Goal: Task Accomplishment & Management: Manage account settings

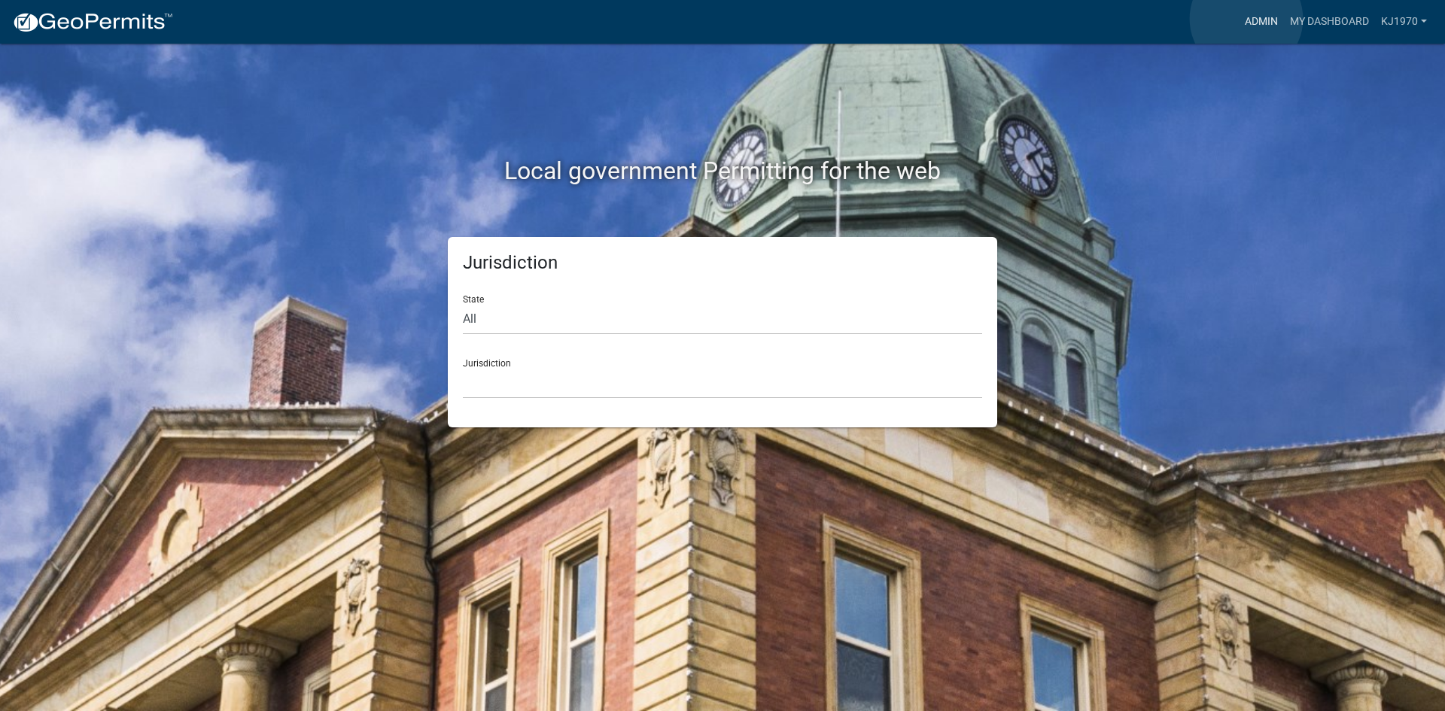
click at [1246, 19] on link "Admin" at bounding box center [1261, 22] width 45 height 29
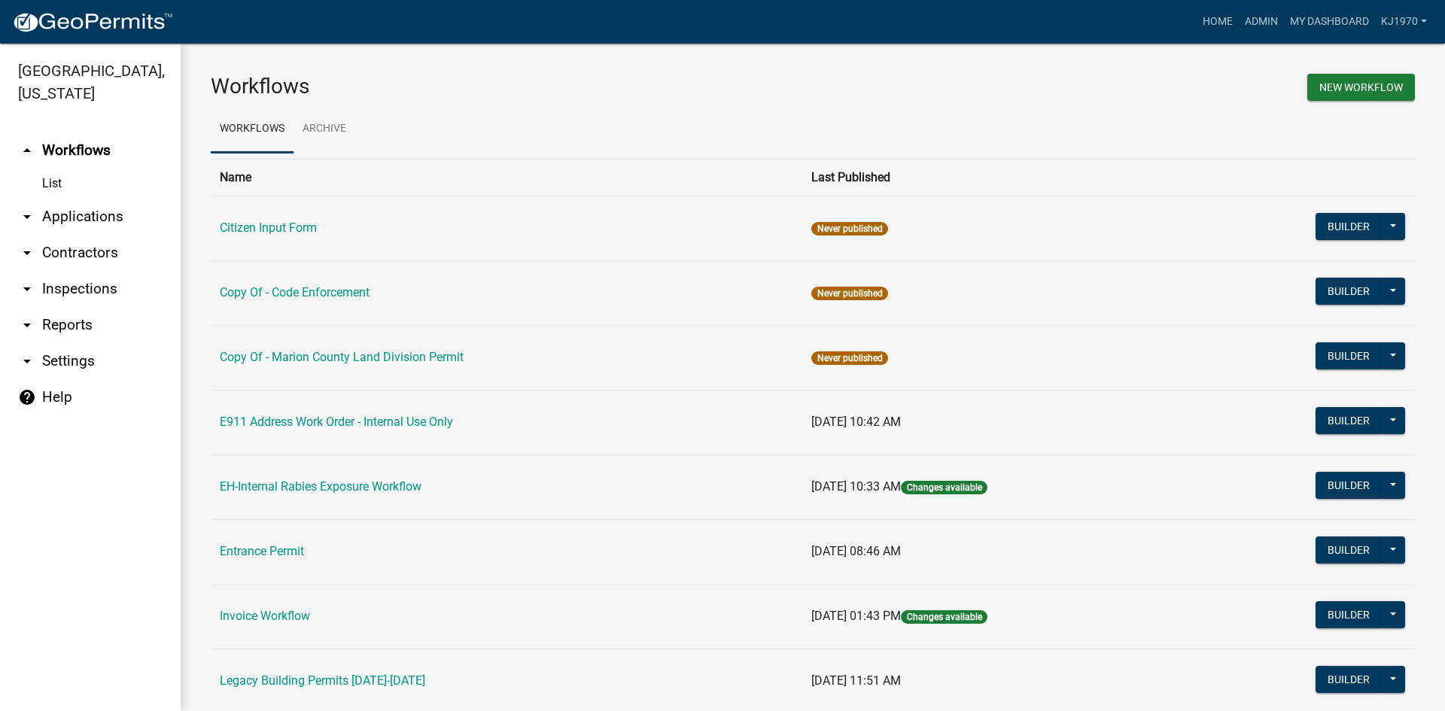
click at [54, 199] on link "arrow_drop_down Applications" at bounding box center [90, 217] width 181 height 36
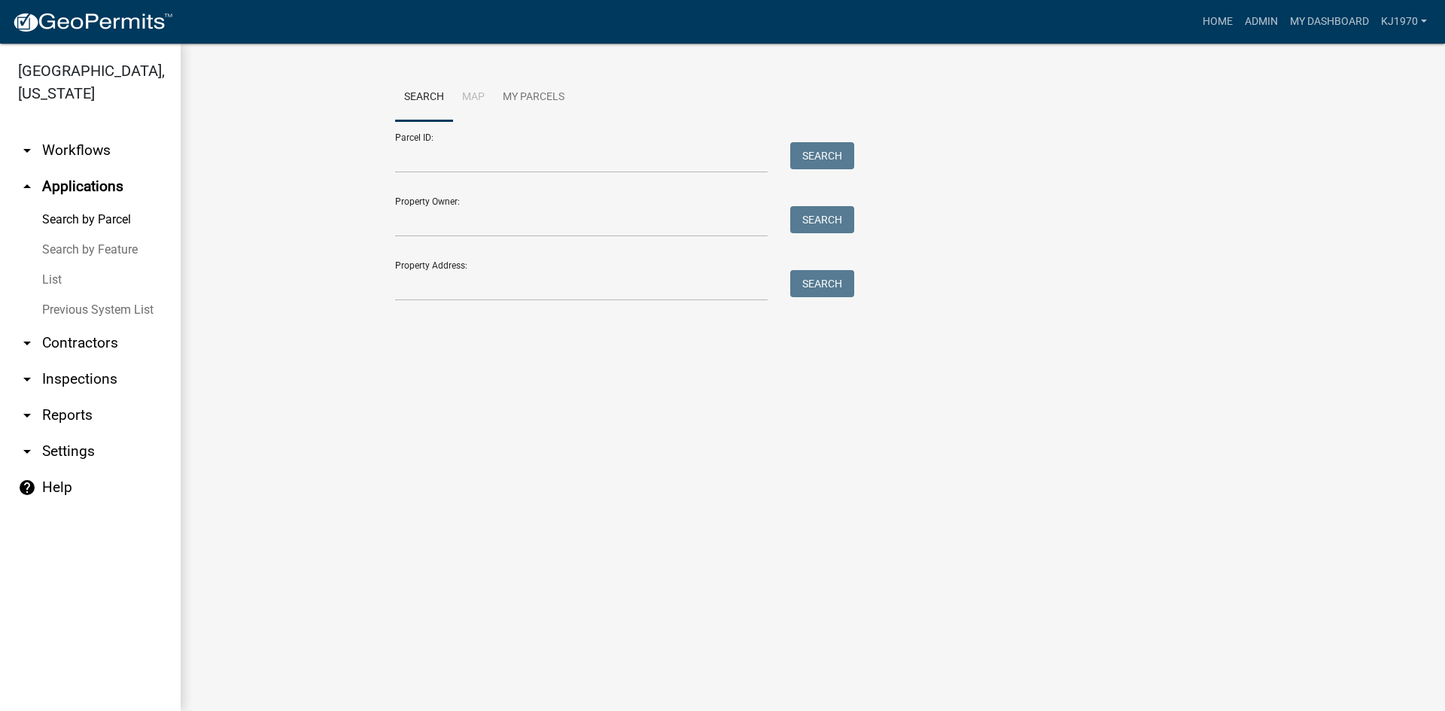
click at [47, 265] on link "List" at bounding box center [90, 280] width 181 height 30
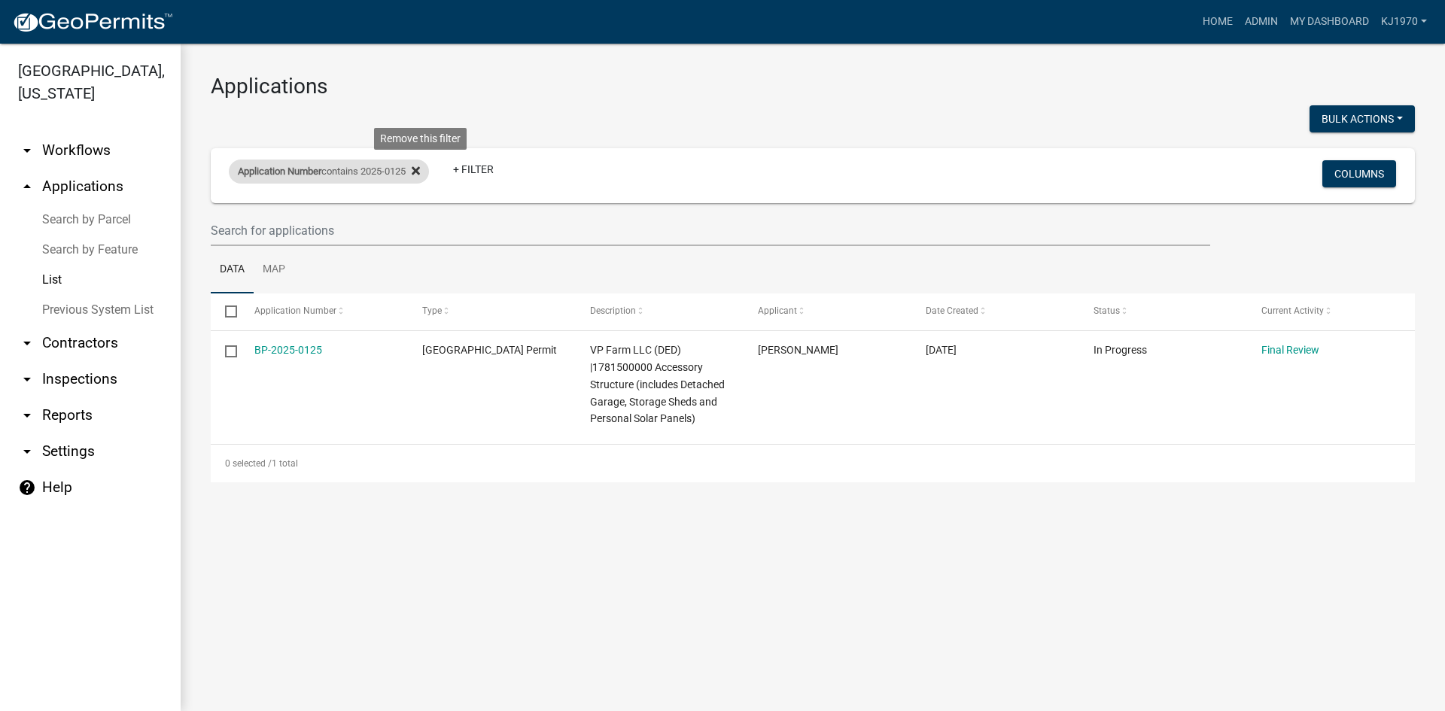
click at [420, 172] on icon at bounding box center [416, 171] width 8 height 12
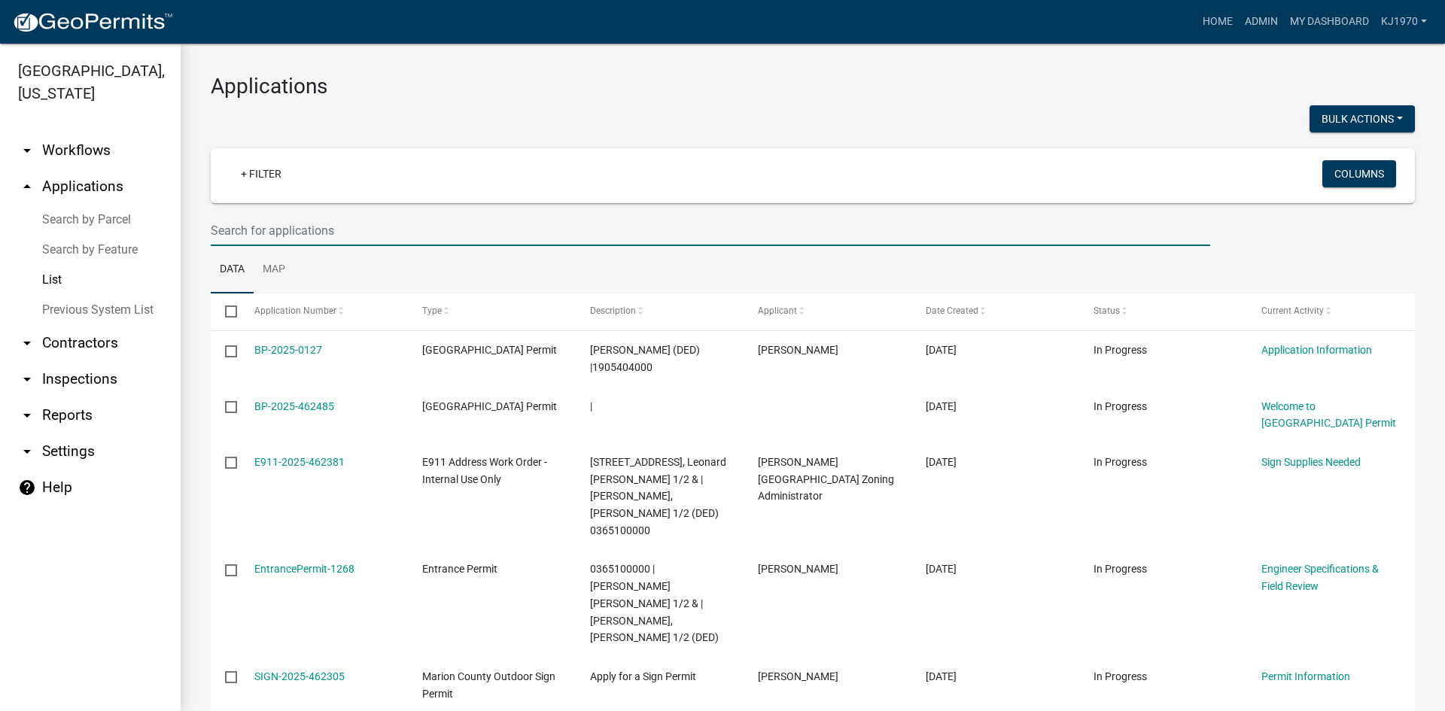
click at [350, 224] on input "text" at bounding box center [710, 230] width 999 height 31
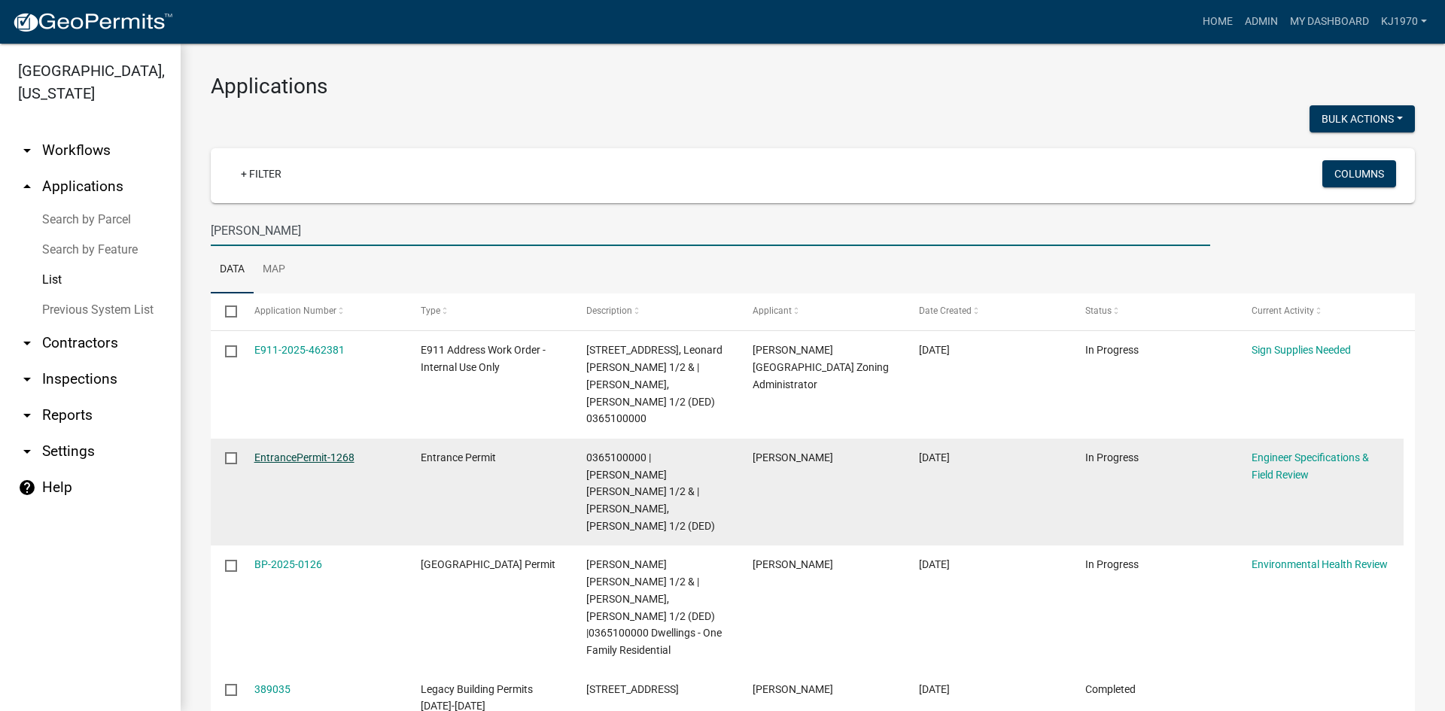
type input "[PERSON_NAME]"
click at [300, 452] on link "EntrancePermit-1268" at bounding box center [304, 458] width 100 height 12
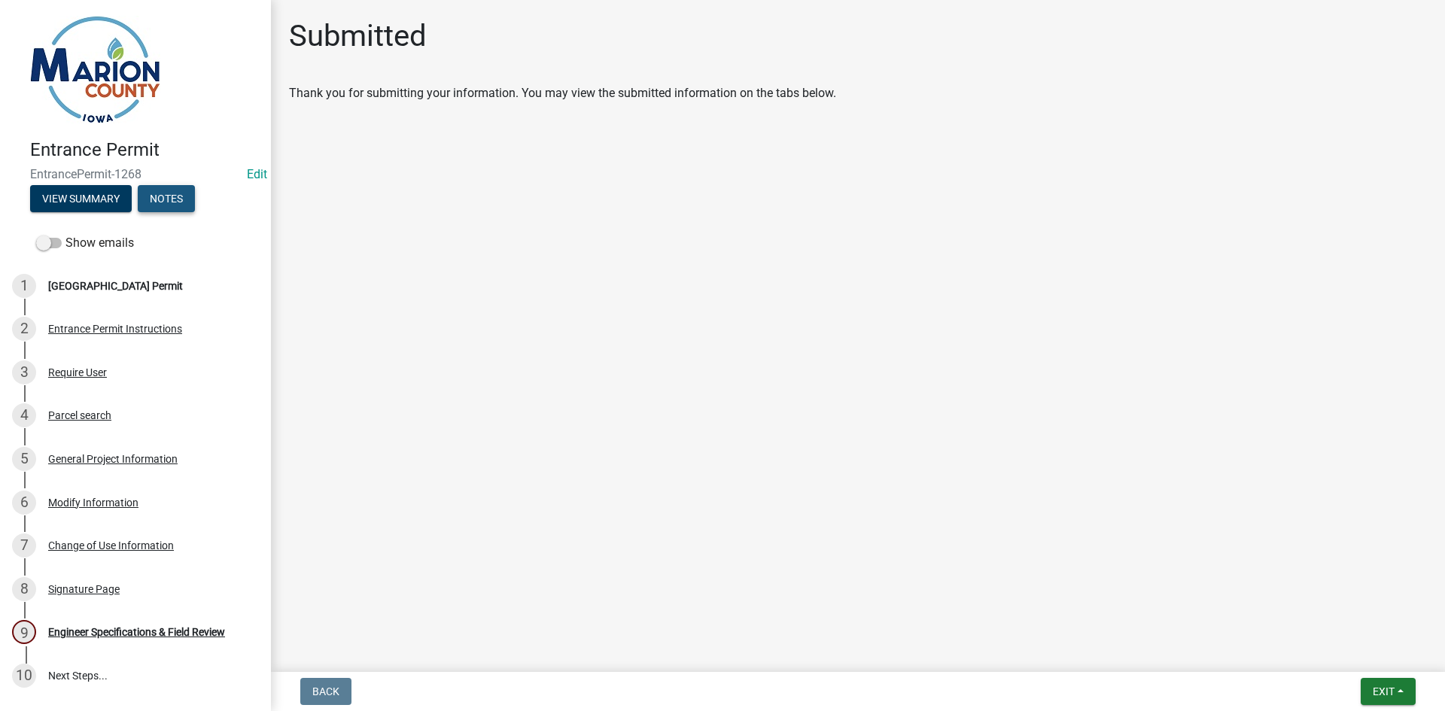
click at [189, 194] on button "Notes" at bounding box center [166, 198] width 57 height 27
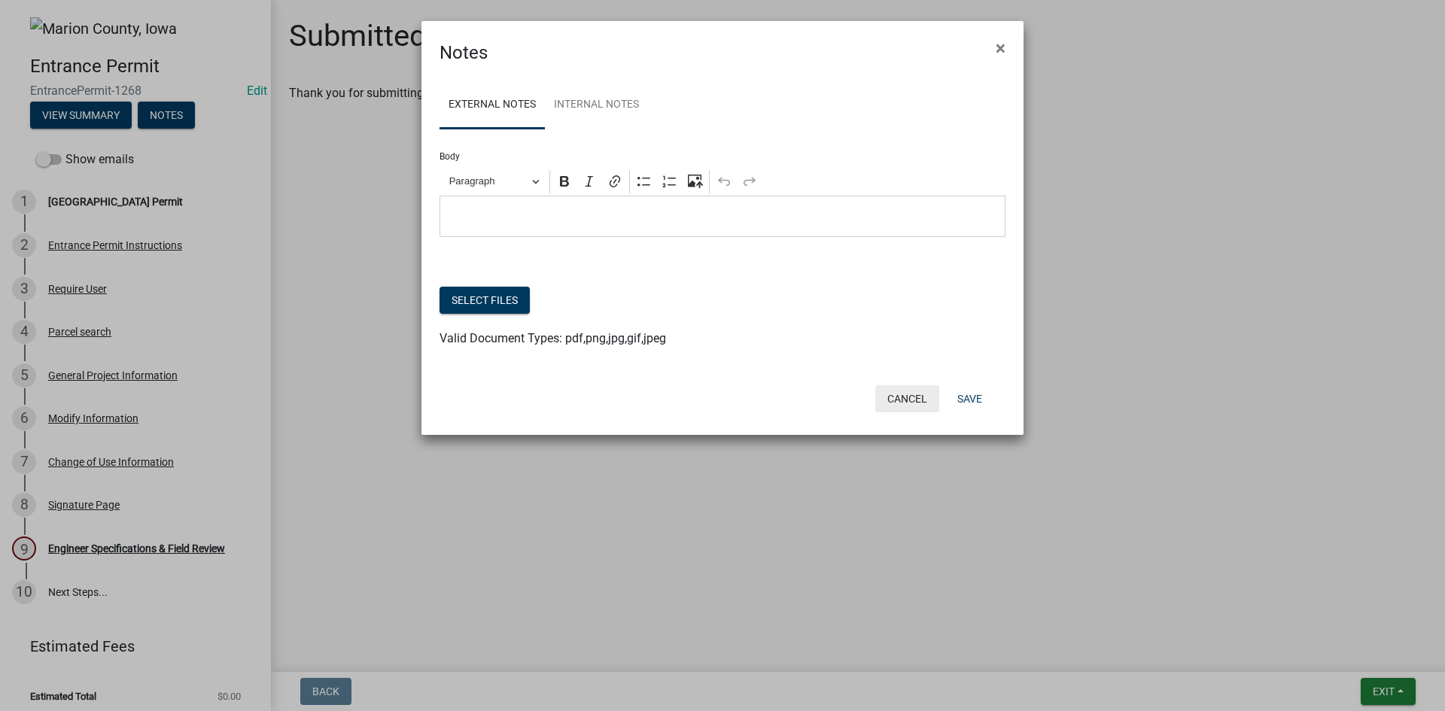
click at [918, 391] on button "Cancel" at bounding box center [907, 398] width 64 height 27
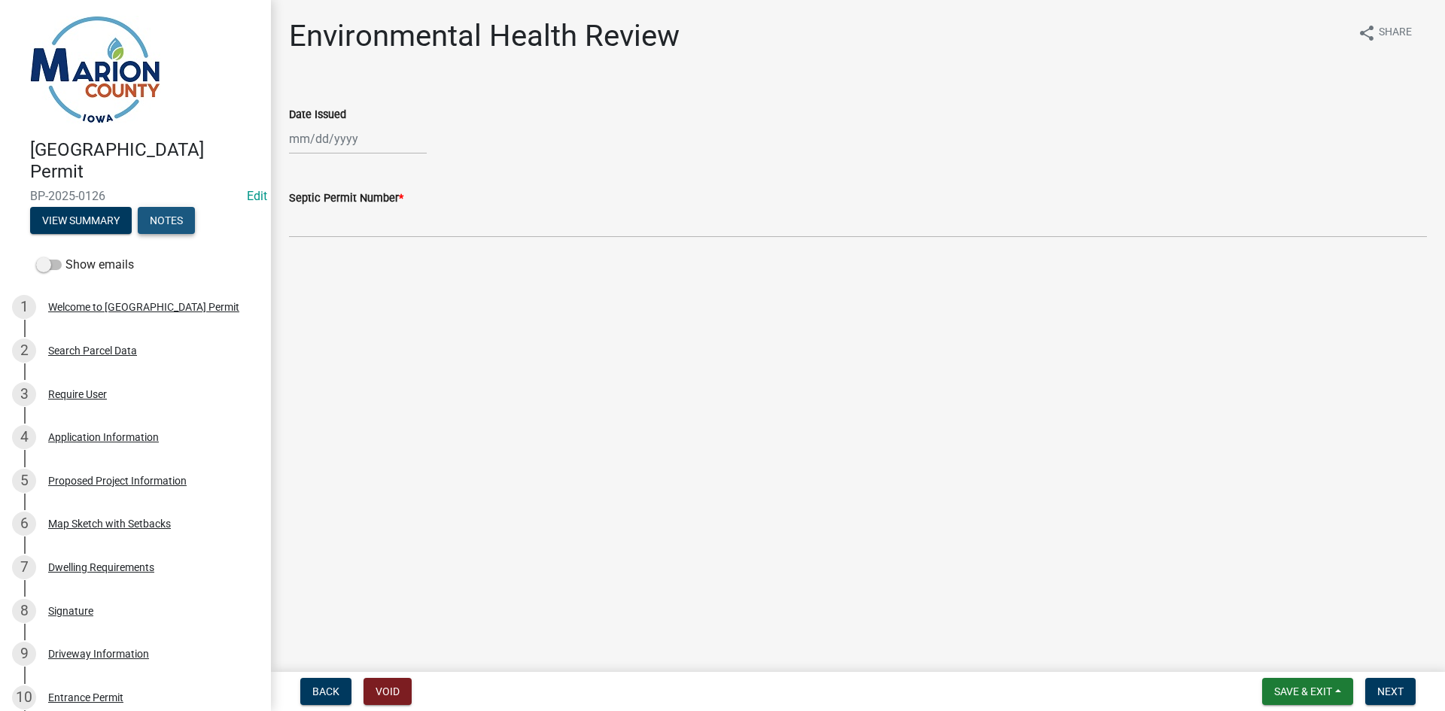
click at [173, 219] on button "Notes" at bounding box center [166, 220] width 57 height 27
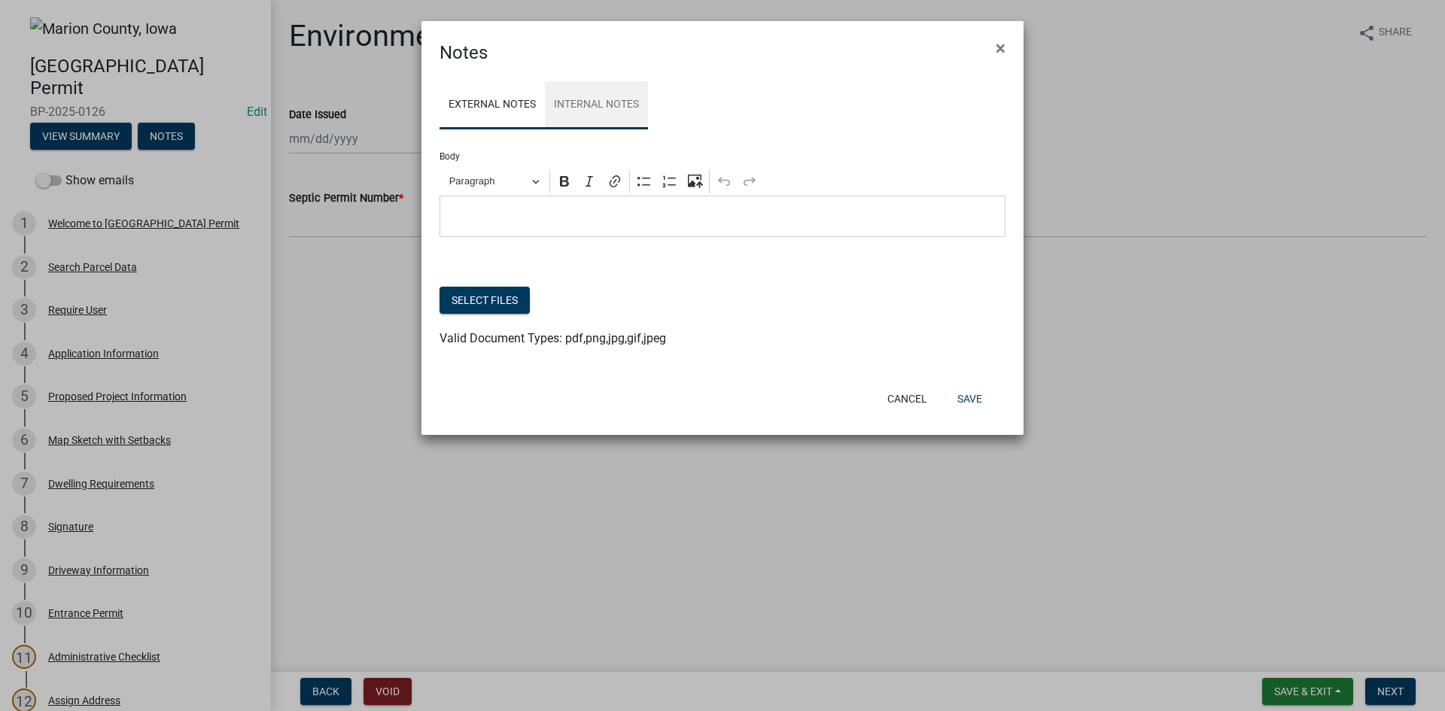
click at [584, 101] on link "Internal Notes" at bounding box center [596, 105] width 103 height 48
click at [463, 303] on button "Select files" at bounding box center [484, 300] width 90 height 27
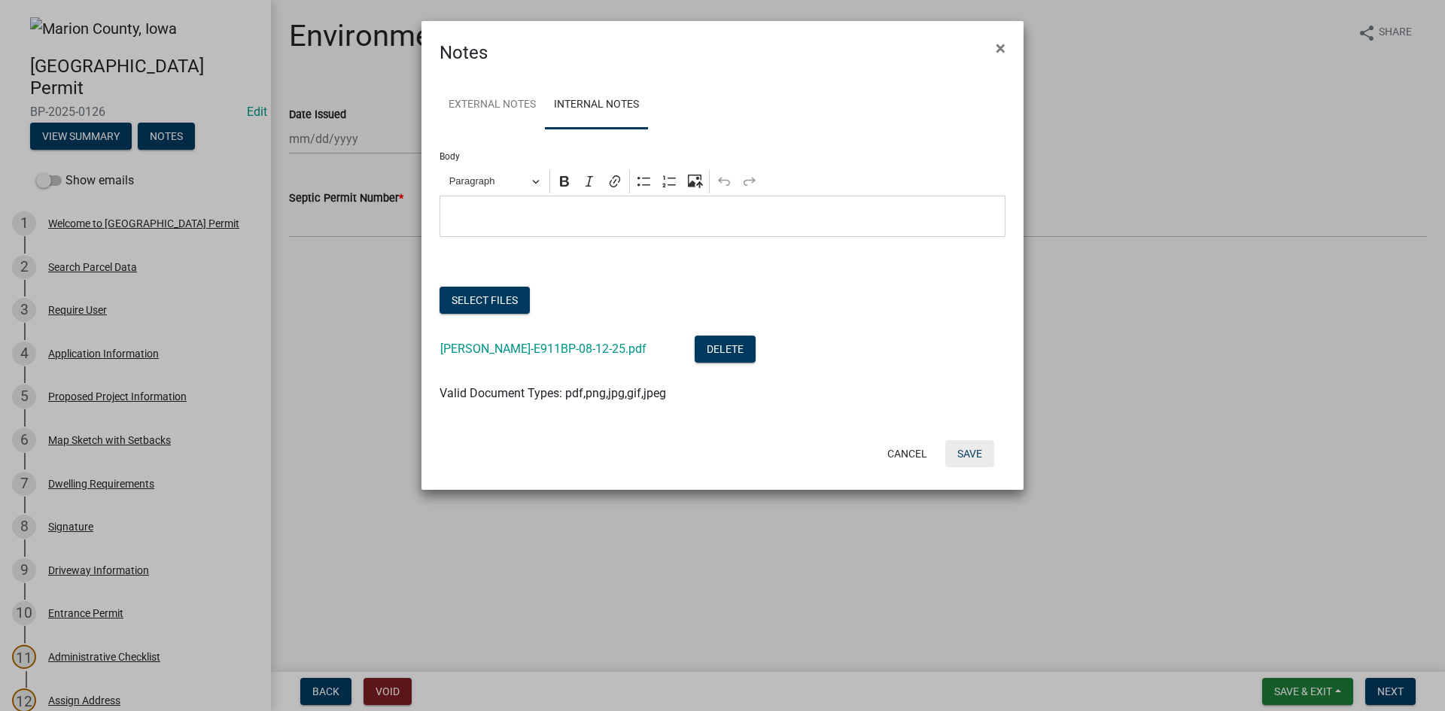
click at [968, 457] on button "Save" at bounding box center [969, 453] width 49 height 27
